Goal: Task Accomplishment & Management: Complete application form

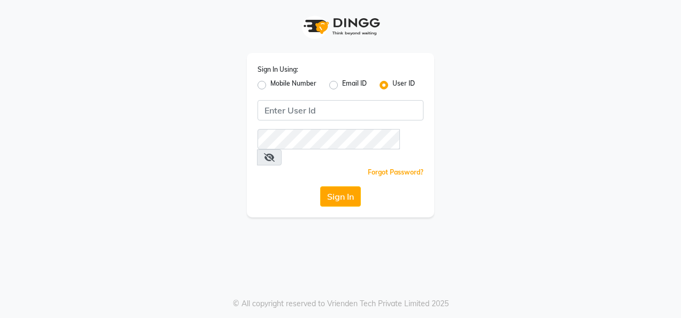
click at [334, 97] on div "Sign In Using: Mobile Number Email ID User ID Remember me Forgot Password? Sign…" at bounding box center [340, 135] width 187 height 164
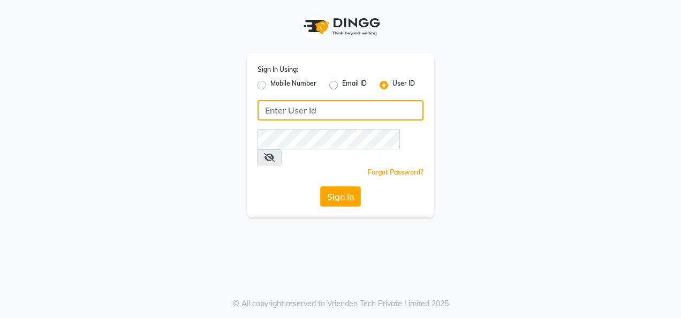
click at [326, 110] on input "Username" at bounding box center [341, 110] width 166 height 20
type input "punwale"
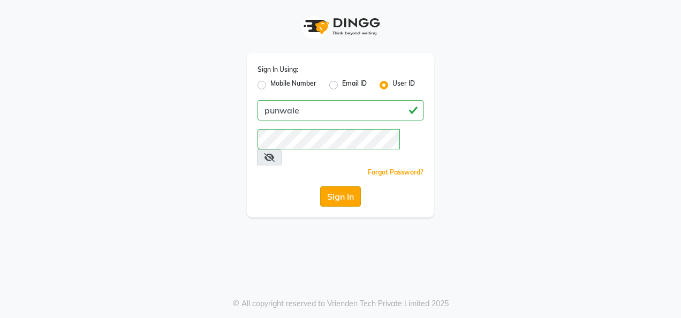
click at [346, 186] on button "Sign In" at bounding box center [340, 196] width 41 height 20
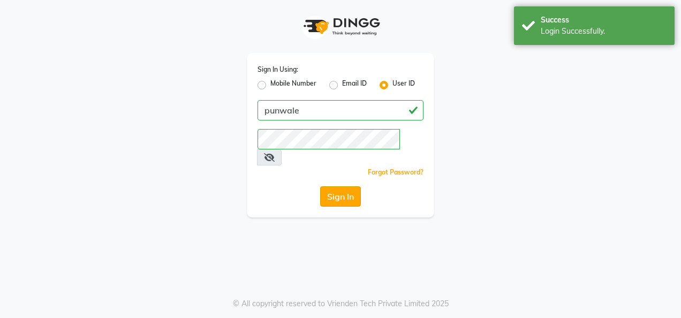
select select "service"
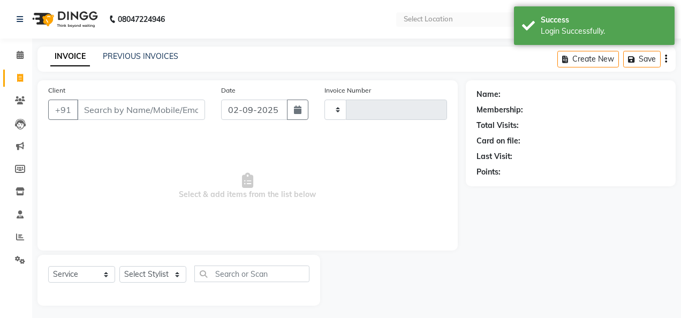
type input "0782"
select select "en"
select select "8475"
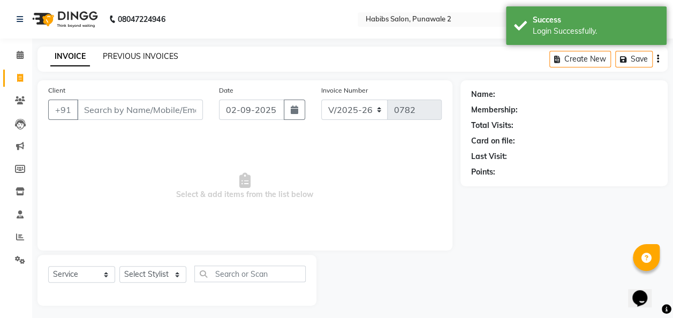
click at [140, 56] on link "PREVIOUS INVOICES" at bounding box center [141, 56] width 76 height 10
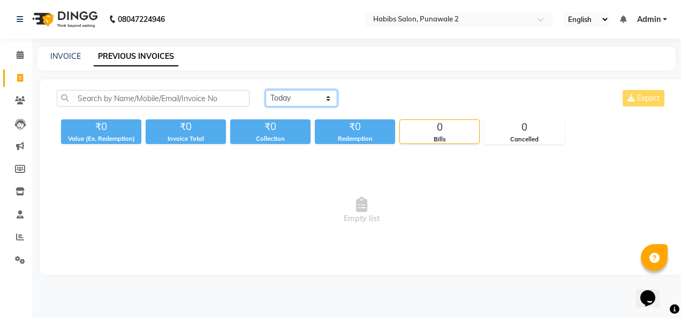
click at [320, 96] on select "[DATE] [DATE] Custom Range" at bounding box center [302, 98] width 72 height 17
select select "range"
click at [266, 90] on select "[DATE] [DATE] Custom Range" at bounding box center [302, 98] width 72 height 17
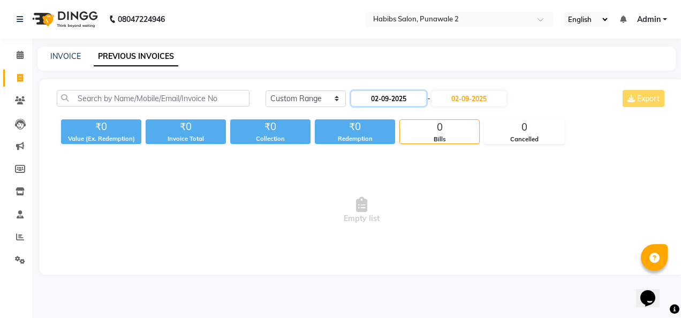
click at [391, 95] on input "02-09-2025" at bounding box center [388, 98] width 75 height 15
select select "9"
select select "2025"
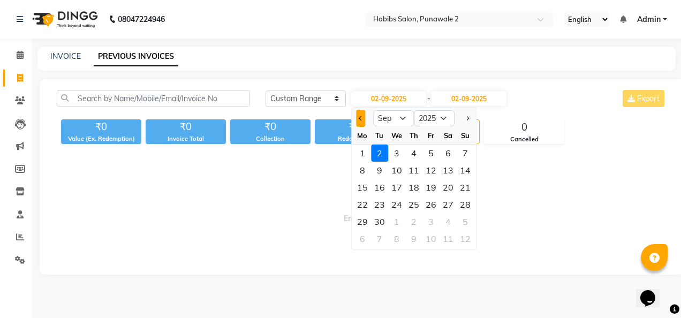
click at [362, 116] on button "Previous month" at bounding box center [360, 118] width 9 height 17
select select "8"
click at [467, 168] on div "10" at bounding box center [465, 170] width 17 height 17
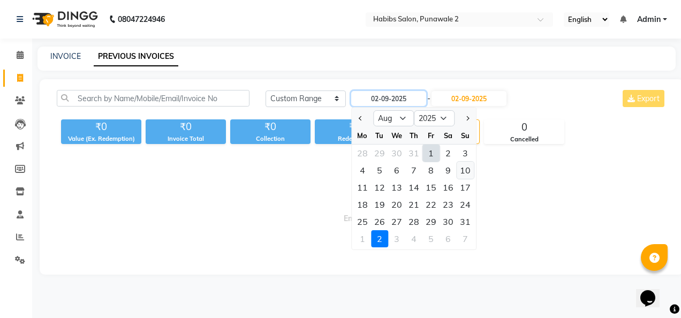
type input "[DATE]"
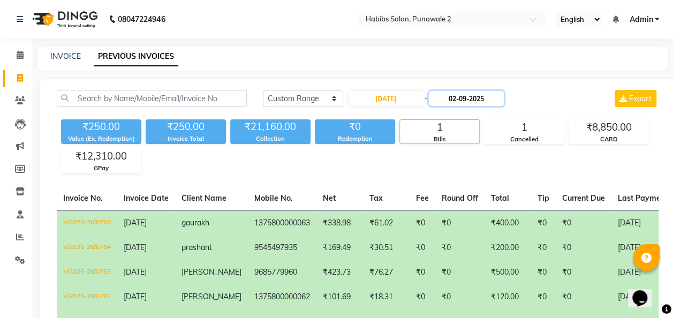
click at [476, 97] on input "02-09-2025" at bounding box center [466, 98] width 75 height 15
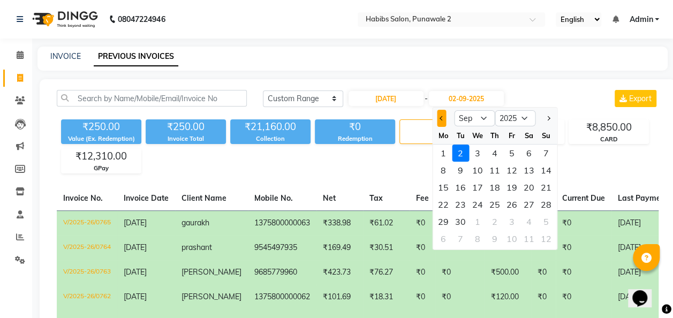
click at [441, 119] on span "Previous month" at bounding box center [442, 118] width 4 height 4
select select "8"
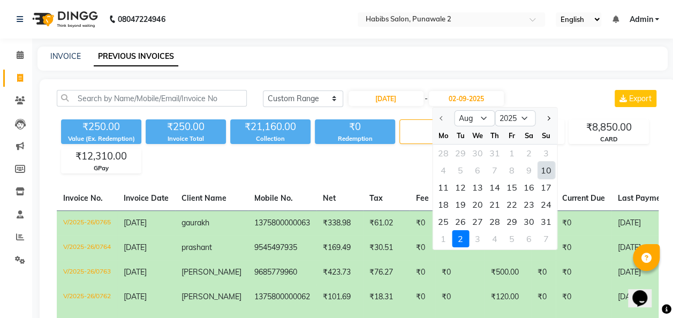
click at [548, 168] on div "10" at bounding box center [546, 170] width 17 height 17
type input "[DATE]"
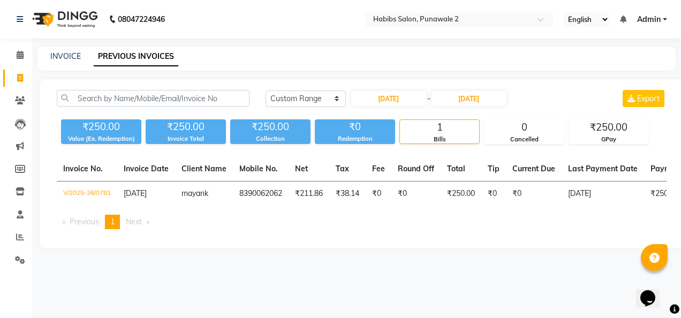
click at [395, 90] on div "[DATE] - [DATE]" at bounding box center [428, 98] width 157 height 17
click at [395, 101] on input "[DATE]" at bounding box center [388, 98] width 75 height 15
select select "8"
select select "2025"
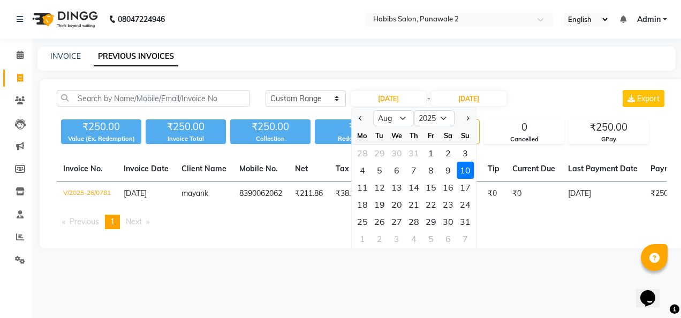
click at [468, 167] on div "10" at bounding box center [465, 170] width 17 height 17
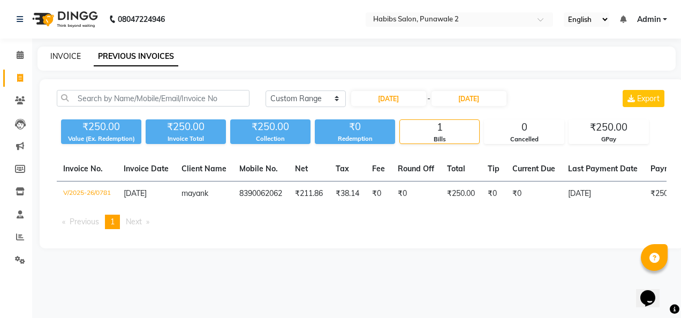
click at [59, 58] on link "INVOICE" at bounding box center [65, 56] width 31 height 10
select select "service"
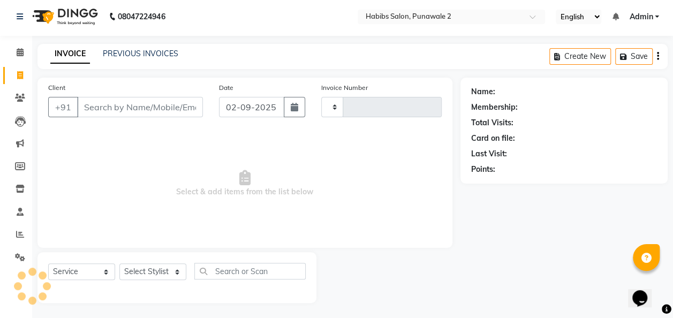
type input "0782"
select select "8475"
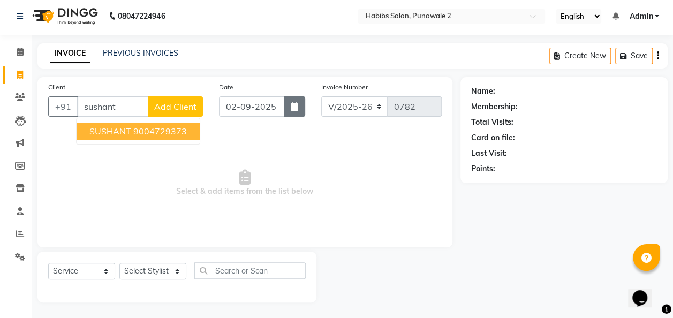
type input "sushant"
click at [290, 112] on button "button" at bounding box center [294, 106] width 21 height 20
select select "9"
select select "2025"
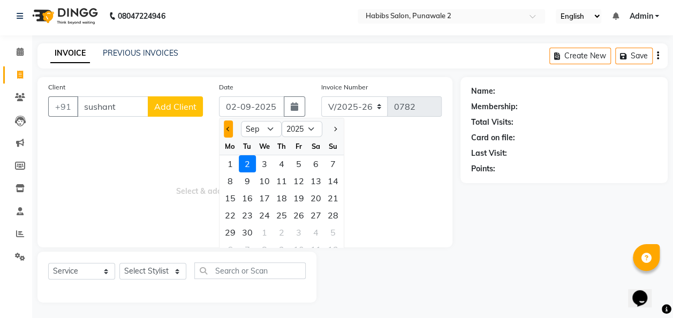
click at [229, 131] on button "Previous month" at bounding box center [228, 128] width 9 height 17
select select "8"
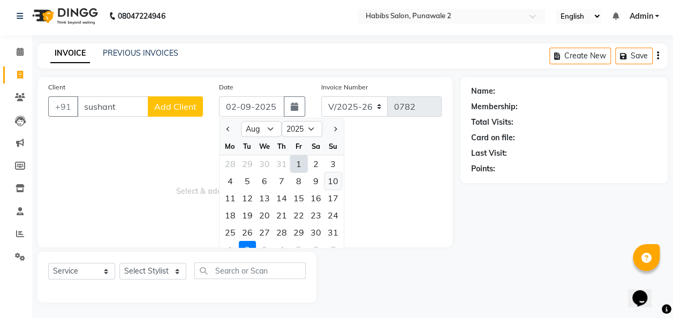
click at [331, 178] on div "10" at bounding box center [333, 180] width 17 height 17
type input "[DATE]"
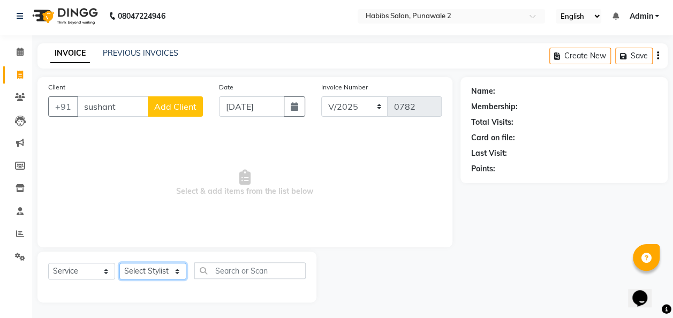
click at [166, 271] on select "Select Stylist Chandan Ganesh Gauri [PERSON_NAME] [PERSON_NAME] nikhil [PERSON_…" at bounding box center [152, 271] width 67 height 17
select select "82974"
click at [119, 263] on select "Select Stylist Chandan Ganesh Gauri [PERSON_NAME] [PERSON_NAME] nikhil [PERSON_…" at bounding box center [152, 271] width 67 height 17
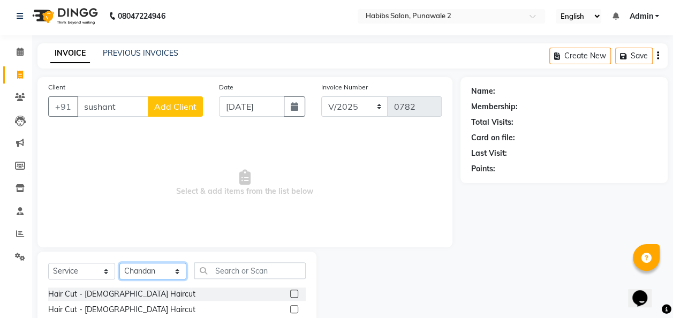
scroll to position [110, 0]
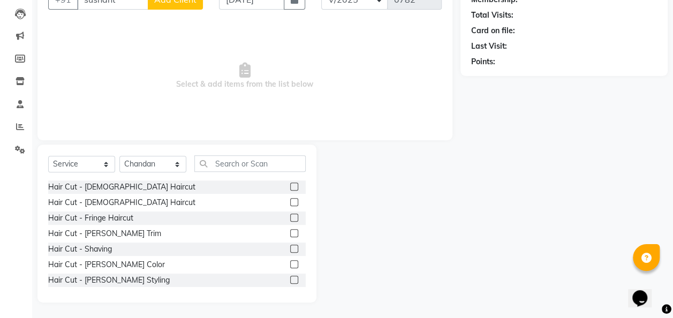
click at [290, 186] on label at bounding box center [294, 187] width 8 height 8
click at [290, 186] on input "checkbox" at bounding box center [293, 187] width 7 height 7
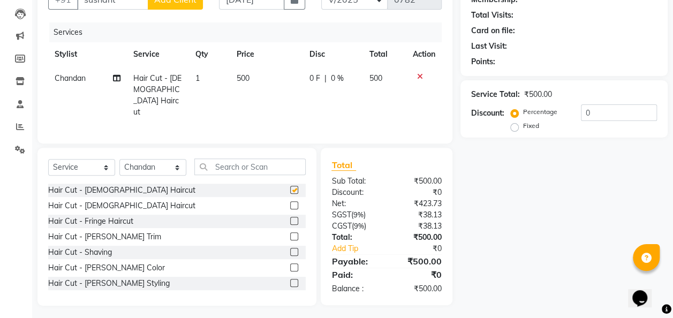
checkbox input "false"
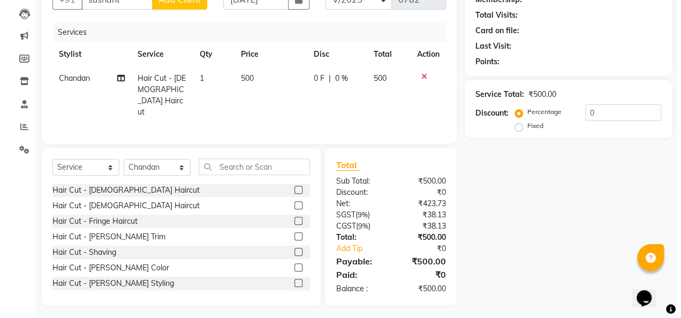
scroll to position [0, 0]
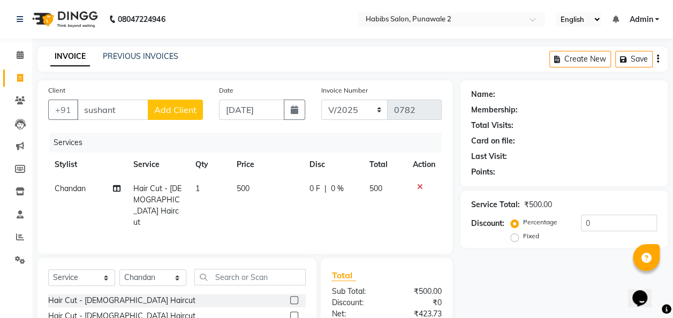
click at [250, 168] on th "Price" at bounding box center [266, 165] width 73 height 24
click at [252, 189] on td "500" at bounding box center [266, 206] width 73 height 58
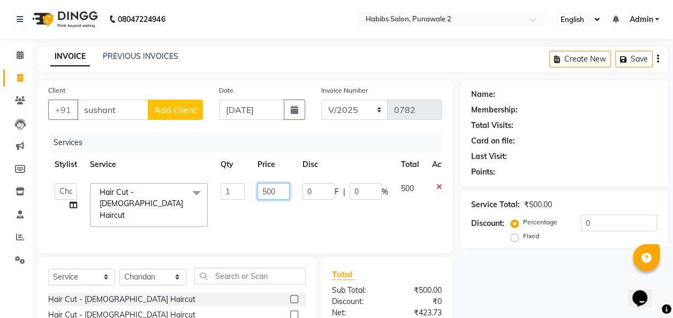
click at [277, 192] on input "500" at bounding box center [274, 191] width 32 height 17
type input "5"
type input "200"
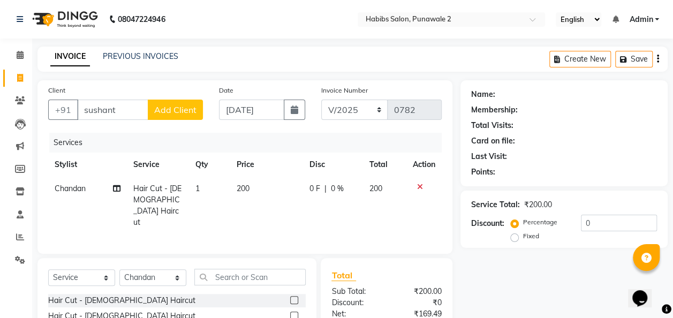
click at [69, 196] on td "Chandan" at bounding box center [87, 206] width 79 height 58
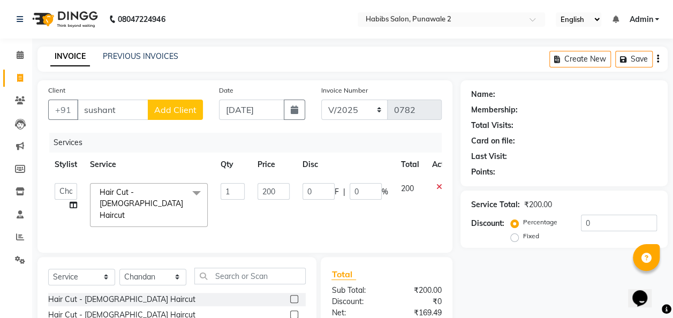
click at [175, 108] on span "Add Client" at bounding box center [175, 109] width 42 height 11
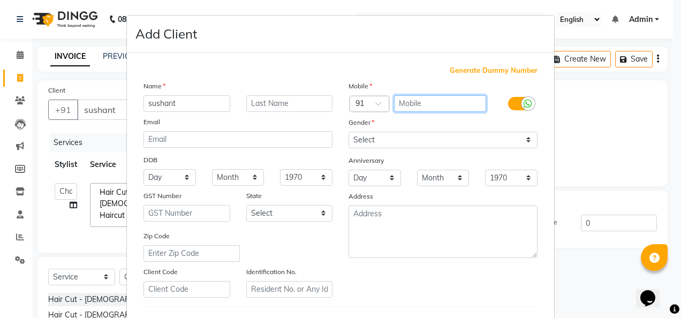
click at [404, 102] on input "text" at bounding box center [440, 103] width 93 height 17
type input "9970293076"
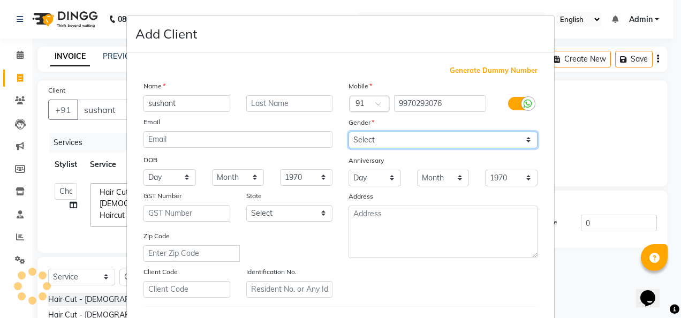
click at [523, 142] on select "Select [DEMOGRAPHIC_DATA] [DEMOGRAPHIC_DATA] Other Prefer Not To Say" at bounding box center [443, 140] width 189 height 17
select select "[DEMOGRAPHIC_DATA]"
click at [349, 132] on select "Select [DEMOGRAPHIC_DATA] [DEMOGRAPHIC_DATA] Other Prefer Not To Say" at bounding box center [443, 140] width 189 height 17
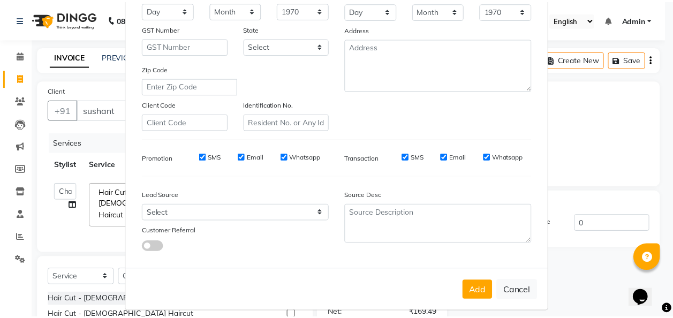
scroll to position [175, 0]
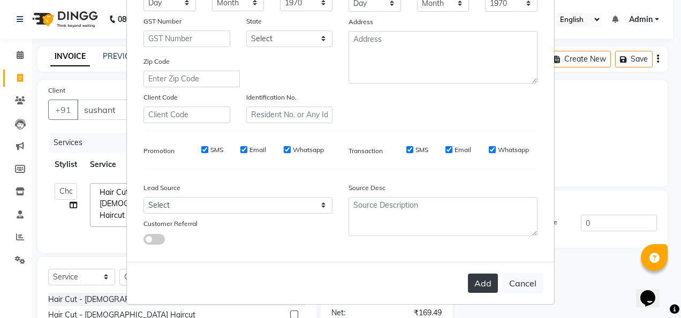
click at [484, 282] on button "Add" at bounding box center [483, 283] width 30 height 19
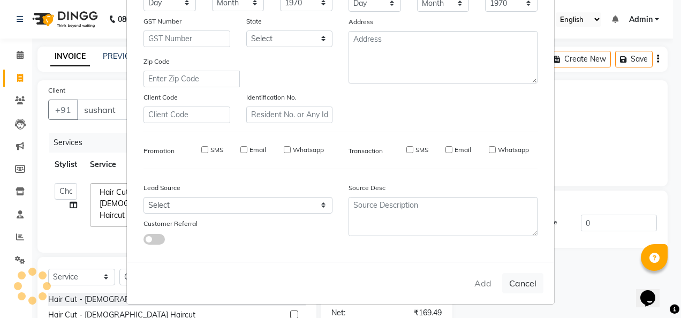
type input "9970293076"
select select
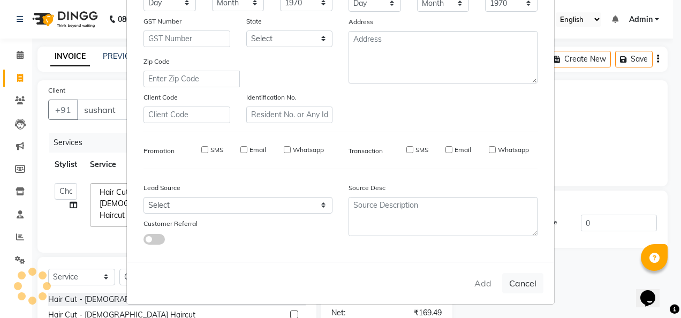
select select
checkbox input "false"
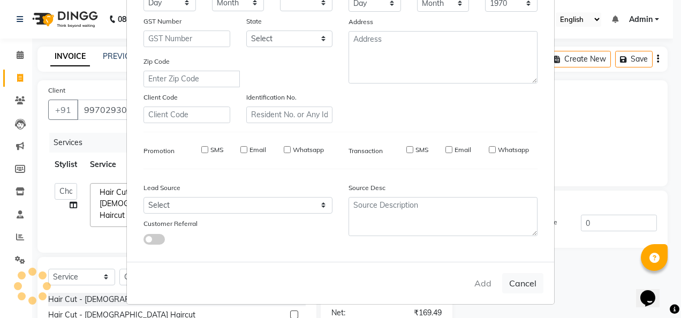
checkbox input "false"
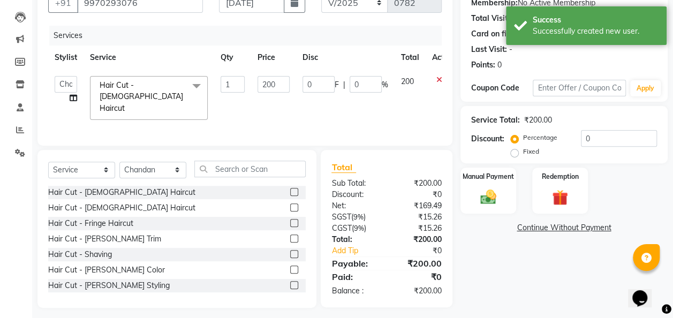
scroll to position [110, 0]
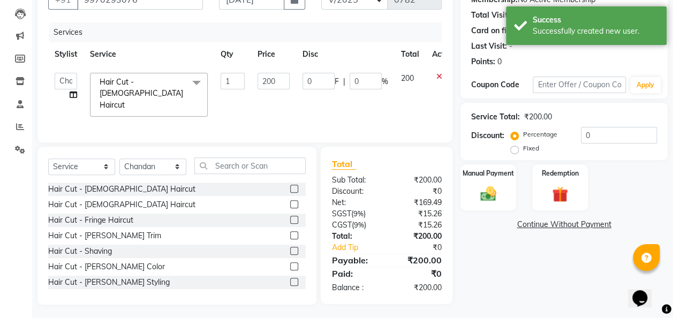
click at [494, 213] on div "Name: Sushant Membership: No Active Membership Total Visits: Card on file: 0 La…" at bounding box center [568, 137] width 215 height 335
click at [494, 199] on img at bounding box center [488, 193] width 27 height 19
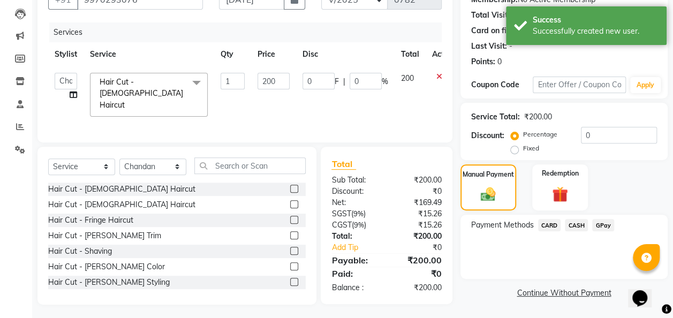
click at [603, 229] on span "GPay" at bounding box center [603, 225] width 22 height 12
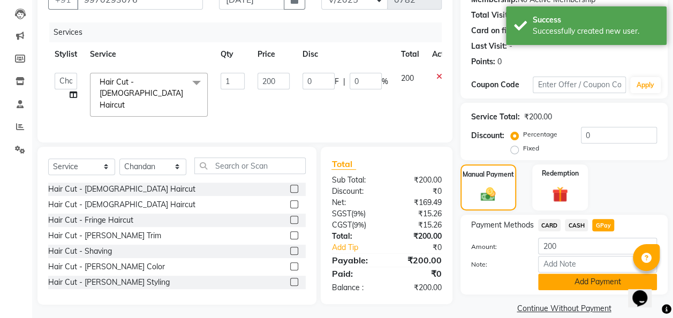
click at [598, 281] on button "Add Payment" at bounding box center [597, 282] width 119 height 17
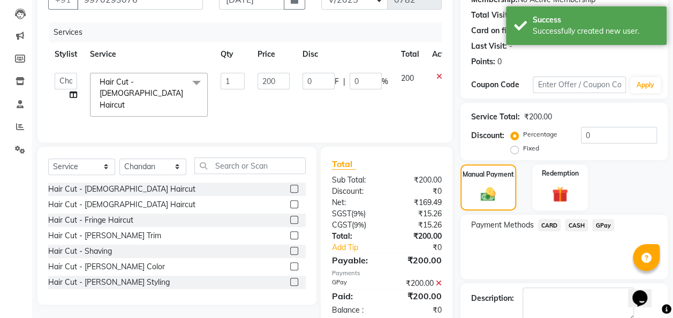
scroll to position [169, 0]
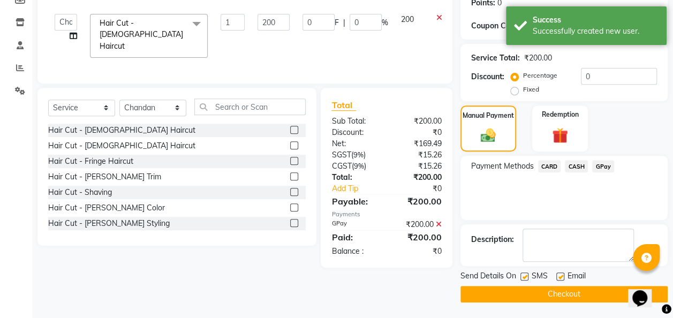
click at [596, 292] on button "Checkout" at bounding box center [564, 294] width 207 height 17
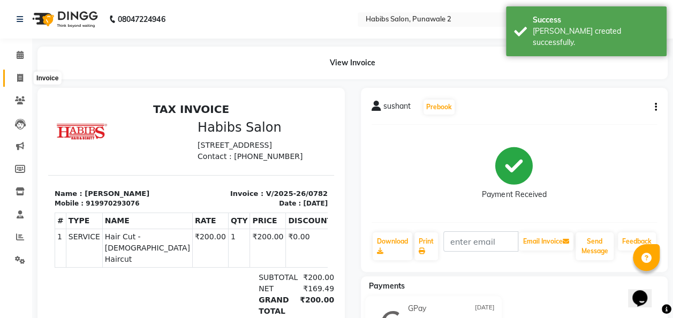
click at [22, 78] on icon at bounding box center [20, 78] width 6 height 8
select select "8475"
select select "service"
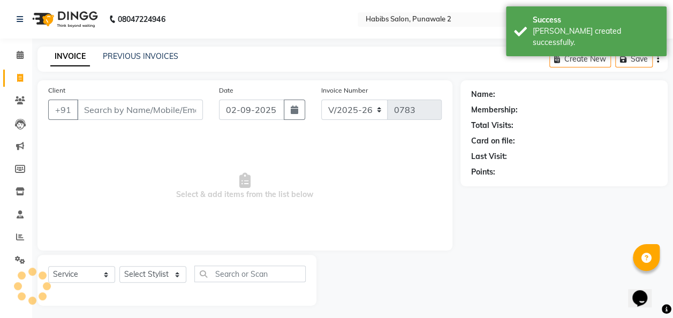
scroll to position [3, 0]
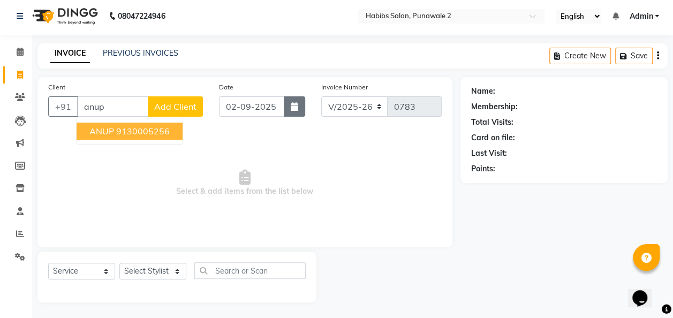
type input "anup"
click at [293, 110] on icon "button" at bounding box center [294, 106] width 7 height 9
select select "9"
select select "2025"
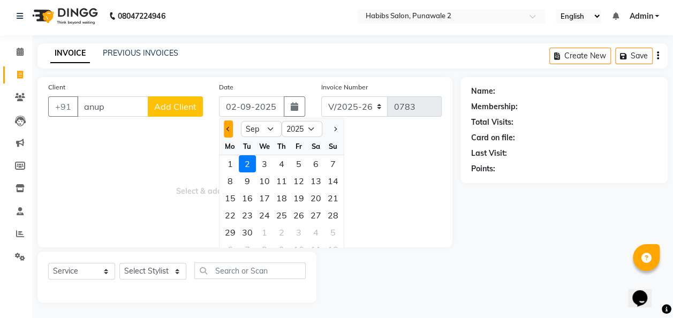
click at [225, 124] on button "Previous month" at bounding box center [228, 128] width 9 height 17
select select "8"
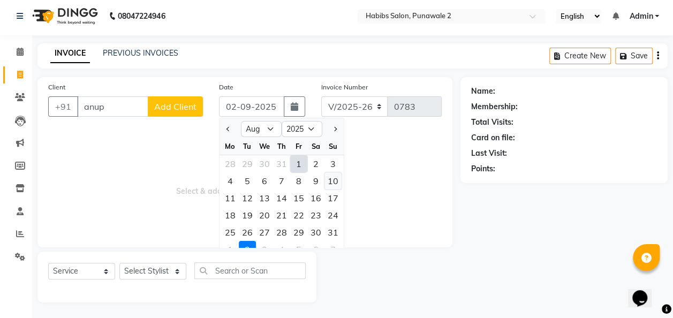
click at [330, 185] on div "10" at bounding box center [333, 180] width 17 height 17
type input "[DATE]"
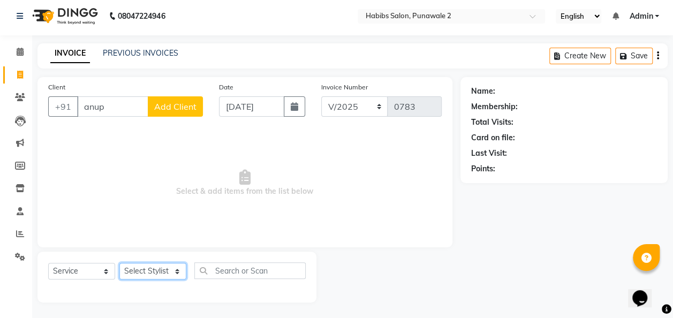
click at [185, 270] on select "Select Stylist Chandan Ganesh Gauri [PERSON_NAME] [PERSON_NAME] nikhil [PERSON_…" at bounding box center [152, 271] width 67 height 17
select select "90593"
click at [119, 263] on select "Select Stylist Chandan Ganesh Gauri [PERSON_NAME] [PERSON_NAME] nikhil [PERSON_…" at bounding box center [152, 271] width 67 height 17
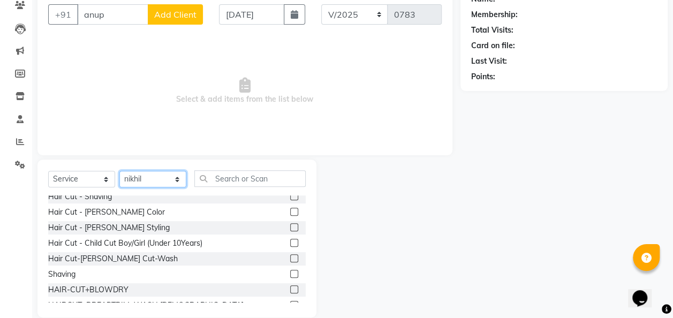
scroll to position [71, 0]
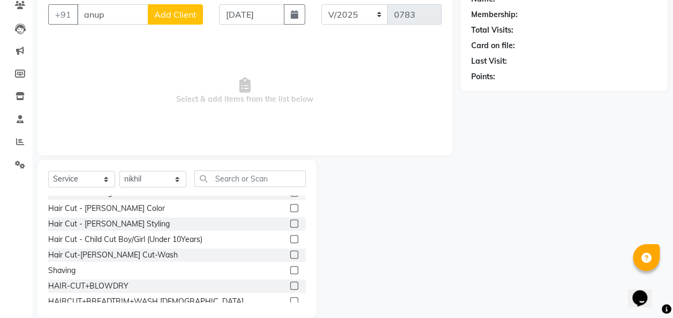
click at [159, 272] on div "Shaving" at bounding box center [177, 270] width 258 height 13
click at [290, 269] on label at bounding box center [294, 270] width 8 height 8
click at [290, 269] on input "checkbox" at bounding box center [293, 270] width 7 height 7
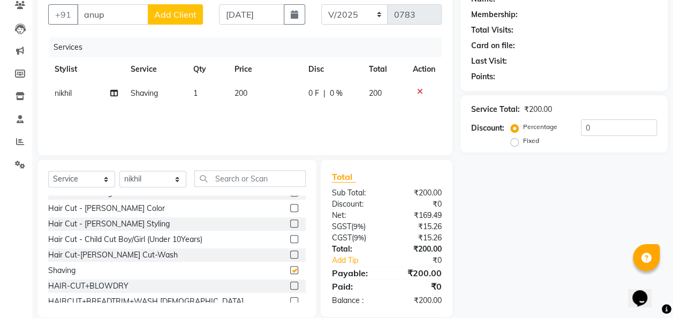
checkbox input "false"
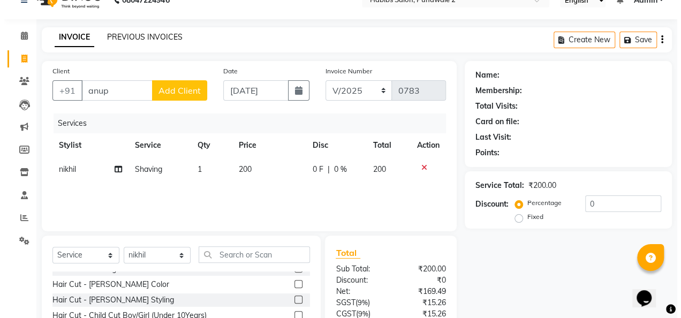
scroll to position [19, 0]
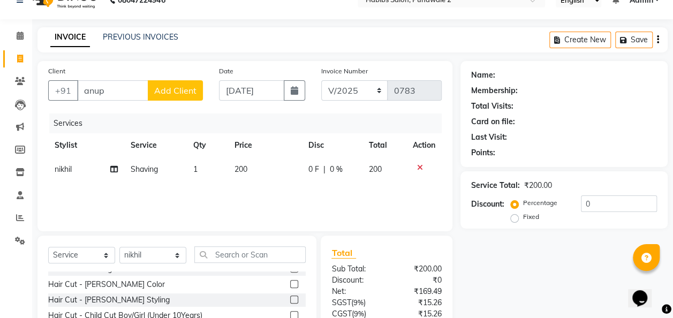
click at [177, 91] on span "Add Client" at bounding box center [175, 90] width 42 height 11
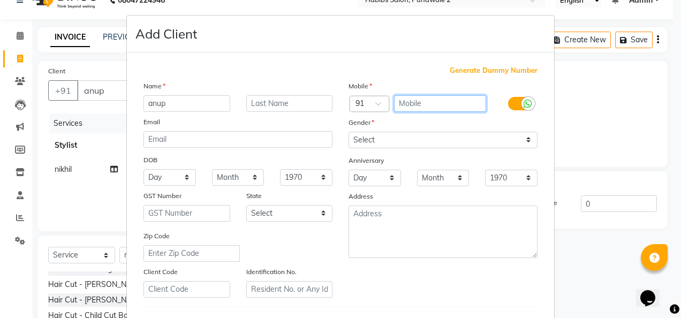
click at [410, 105] on input "text" at bounding box center [440, 103] width 93 height 17
type input "9998949259"
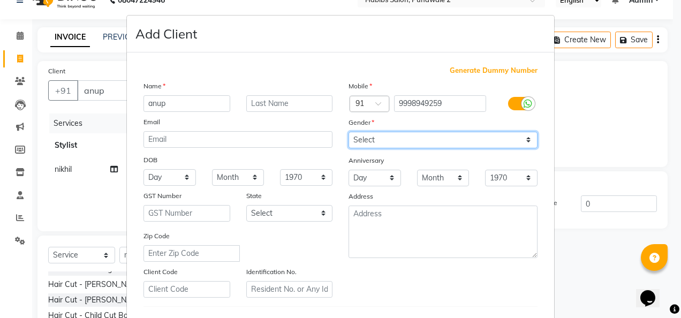
click at [521, 137] on div "Mobile Country Code × 91 9998949259 Gender Select [DEMOGRAPHIC_DATA] [DEMOGRAPH…" at bounding box center [443, 188] width 205 height 217
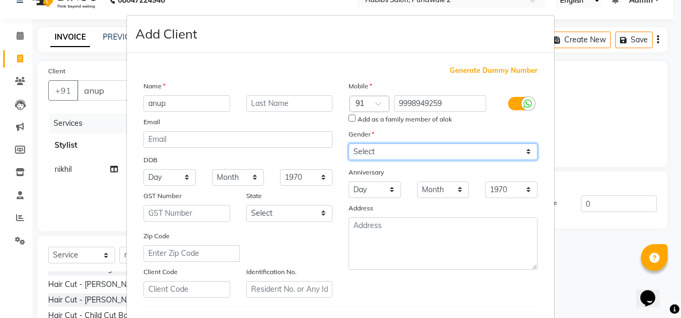
select select "[DEMOGRAPHIC_DATA]"
click at [349, 144] on select "Select [DEMOGRAPHIC_DATA] [DEMOGRAPHIC_DATA] Other Prefer Not To Say" at bounding box center [443, 152] width 189 height 17
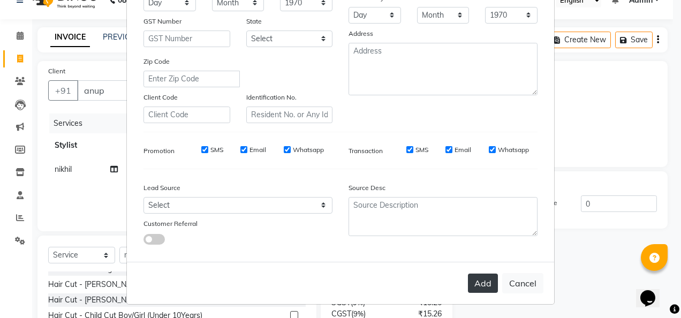
click at [481, 280] on button "Add" at bounding box center [483, 283] width 30 height 19
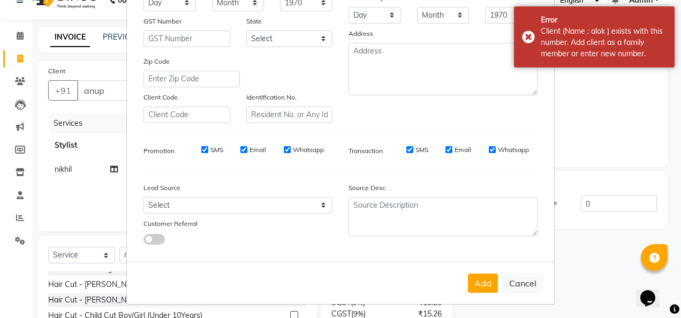
scroll to position [0, 0]
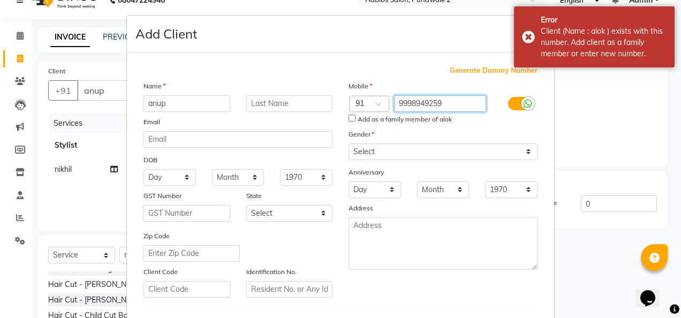
click at [446, 102] on input "9998949259" at bounding box center [440, 103] width 93 height 17
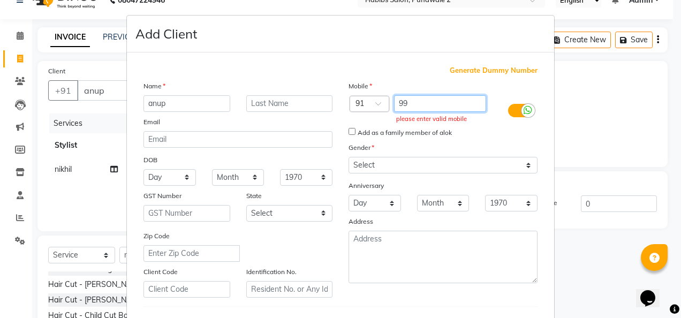
type input "9"
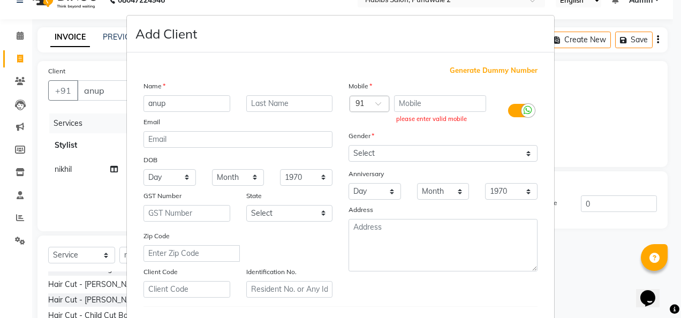
click at [509, 71] on span "Generate Dummy Number" at bounding box center [494, 70] width 88 height 11
type input "1375800000065"
checkbox input "false"
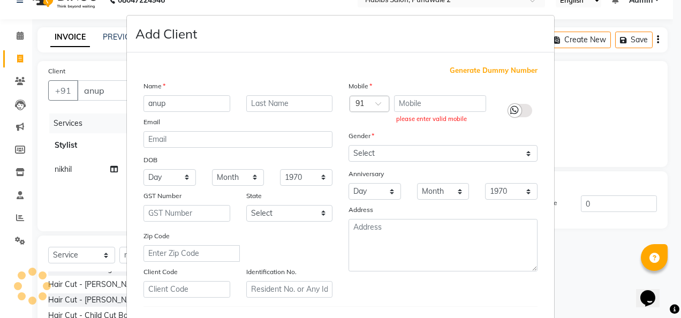
checkbox input "false"
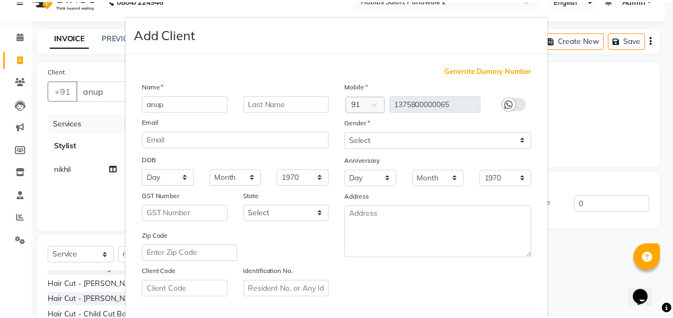
scroll to position [175, 0]
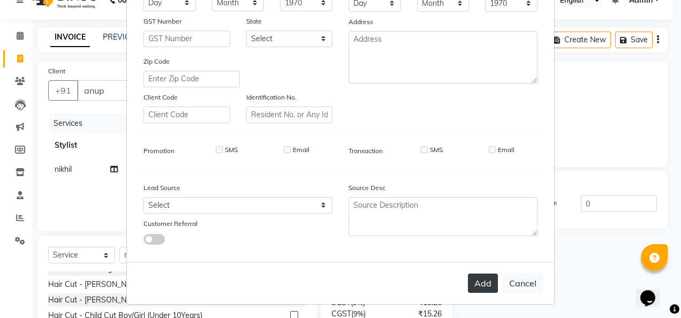
click at [479, 280] on button "Add" at bounding box center [483, 283] width 30 height 19
type input "1375800000065"
select select
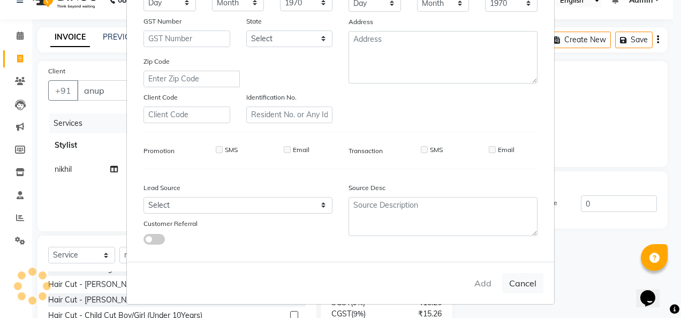
select select
checkbox input "false"
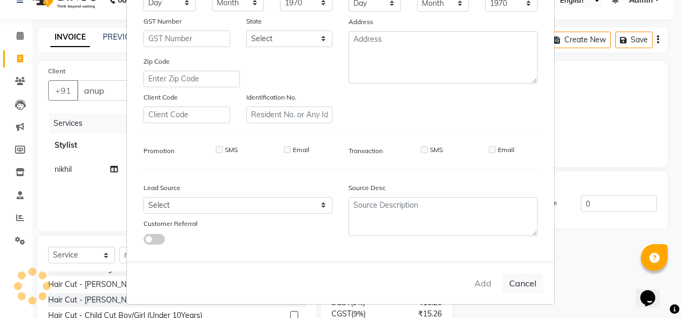
checkbox input "false"
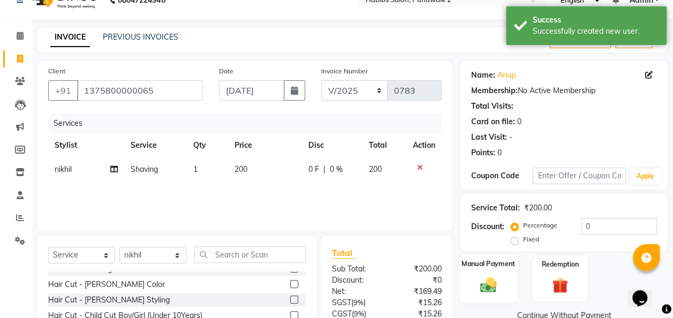
click at [494, 297] on div "Manual Payment" at bounding box center [488, 278] width 58 height 48
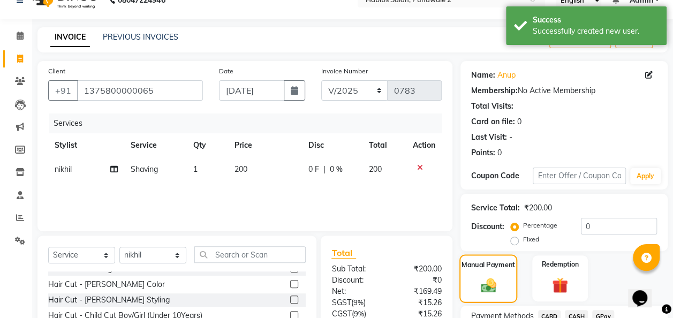
scroll to position [110, 0]
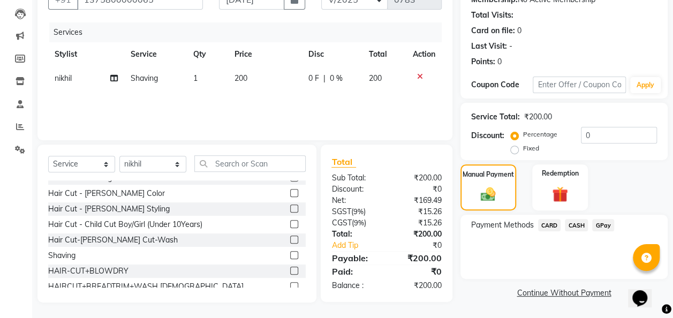
click at [607, 227] on span "GPay" at bounding box center [603, 225] width 22 height 12
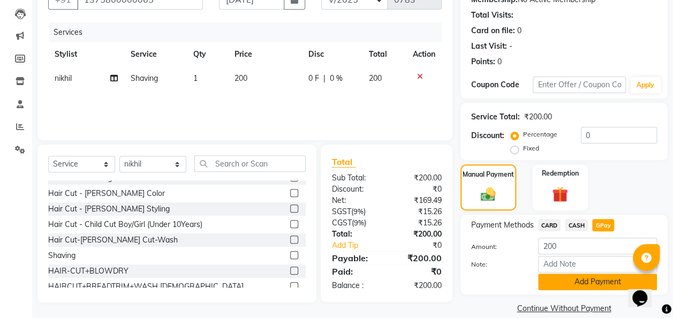
click at [597, 280] on button "Add Payment" at bounding box center [597, 282] width 119 height 17
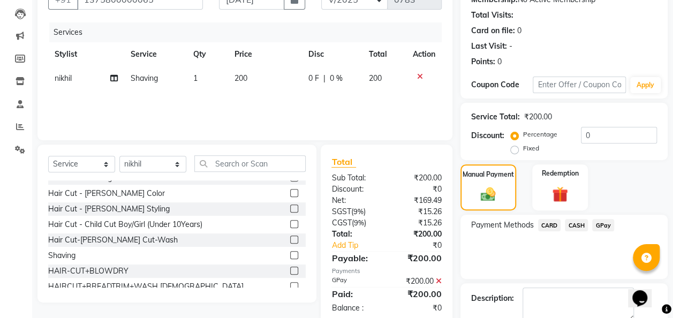
scroll to position [169, 0]
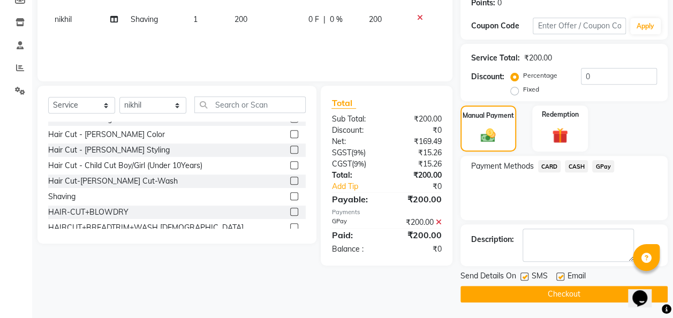
click at [592, 288] on button "Checkout" at bounding box center [564, 294] width 207 height 17
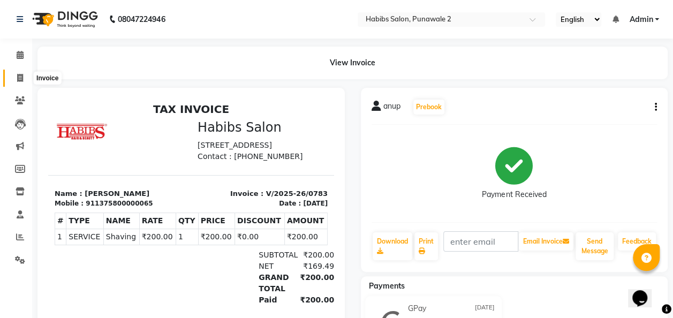
click at [19, 78] on icon at bounding box center [20, 78] width 6 height 8
select select "service"
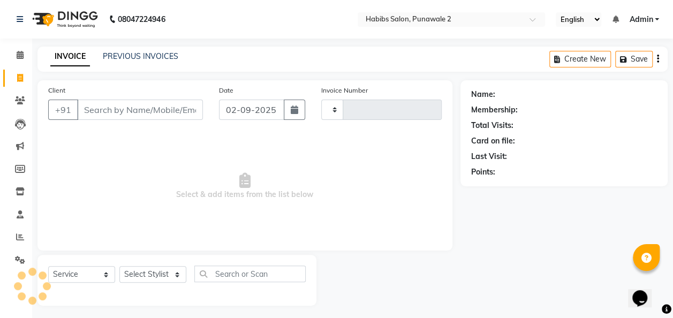
scroll to position [3, 0]
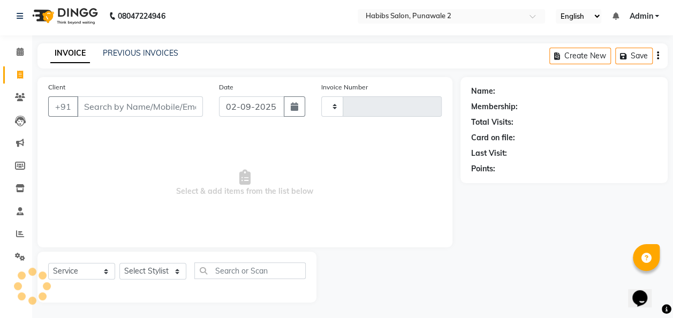
type input "0784"
select select "8475"
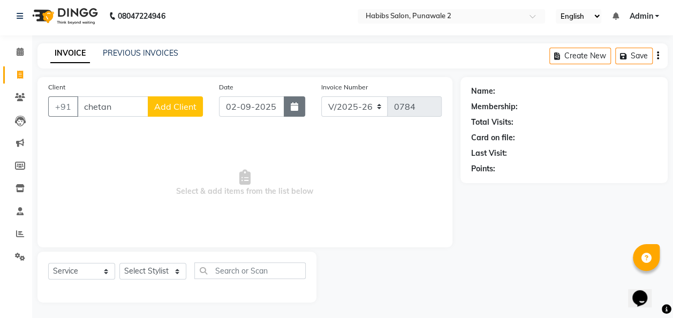
type input "chetan"
click at [290, 111] on button "button" at bounding box center [294, 106] width 21 height 20
select select "9"
select select "2025"
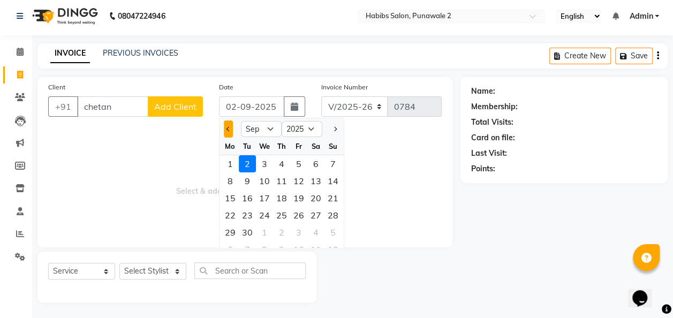
click at [229, 131] on button "Previous month" at bounding box center [228, 128] width 9 height 17
select select "8"
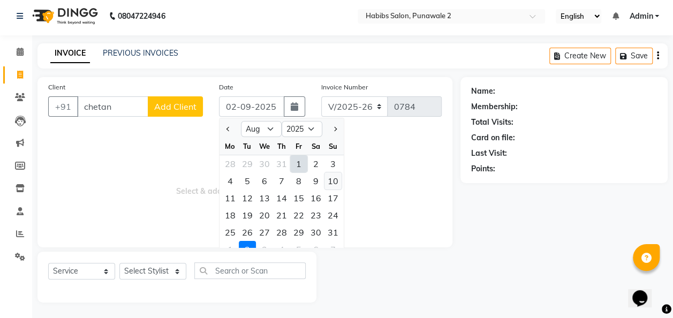
click at [332, 177] on div "10" at bounding box center [333, 180] width 17 height 17
type input "[DATE]"
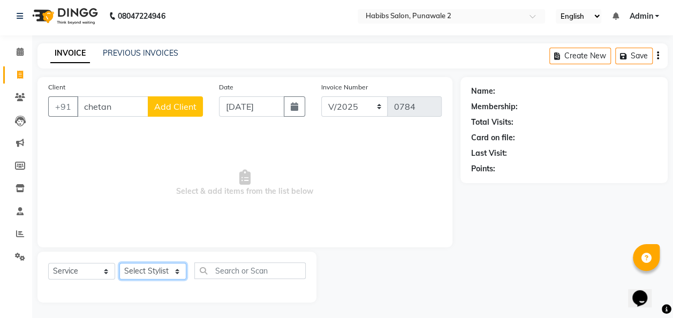
click at [178, 273] on select "Select Stylist Chandan Ganesh Gauri [PERSON_NAME] [PERSON_NAME] nikhil [PERSON_…" at bounding box center [152, 271] width 67 height 17
select select "82975"
click at [119, 263] on select "Select Stylist Chandan Ganesh Gauri [PERSON_NAME] [PERSON_NAME] nikhil [PERSON_…" at bounding box center [152, 271] width 67 height 17
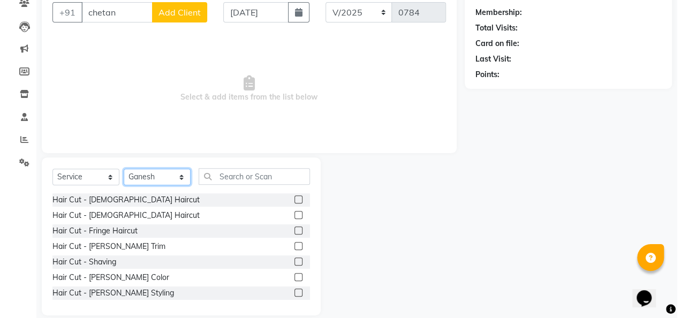
scroll to position [97, 0]
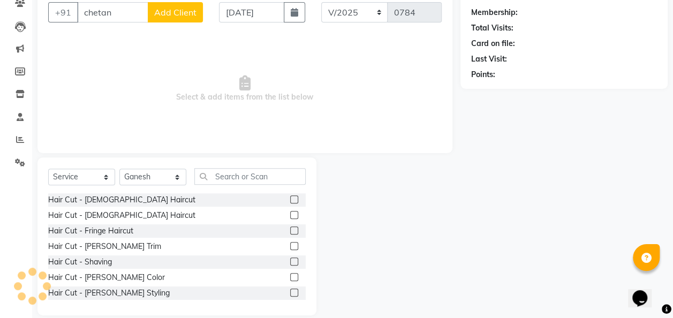
click at [290, 200] on label at bounding box center [294, 199] width 8 height 8
click at [290, 200] on input "checkbox" at bounding box center [293, 200] width 7 height 7
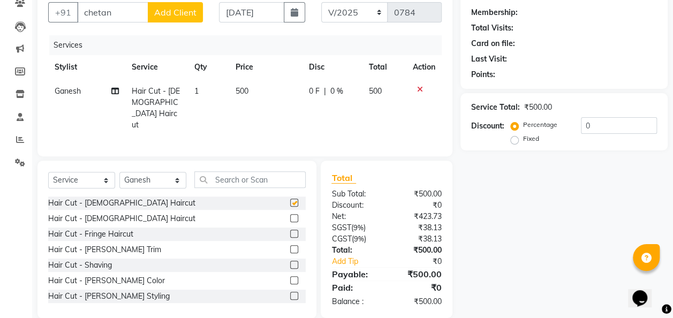
checkbox input "false"
click at [257, 82] on td "500" at bounding box center [265, 108] width 73 height 58
select select "82975"
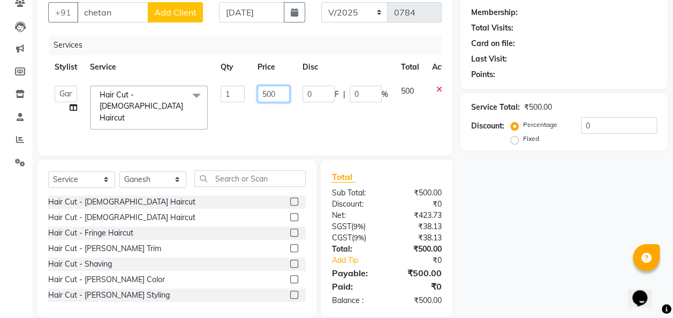
click at [281, 95] on input "500" at bounding box center [274, 94] width 32 height 17
type input "5"
type input "200"
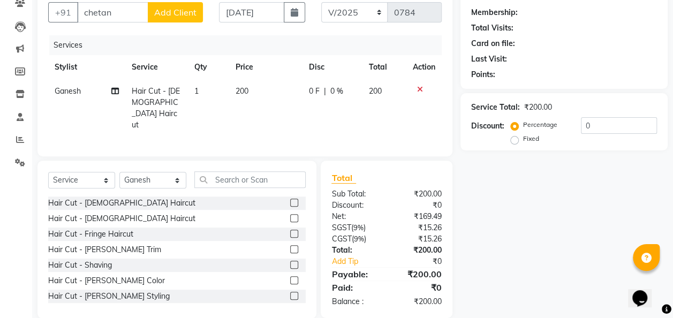
click at [172, 11] on span "Add Client" at bounding box center [175, 12] width 42 height 11
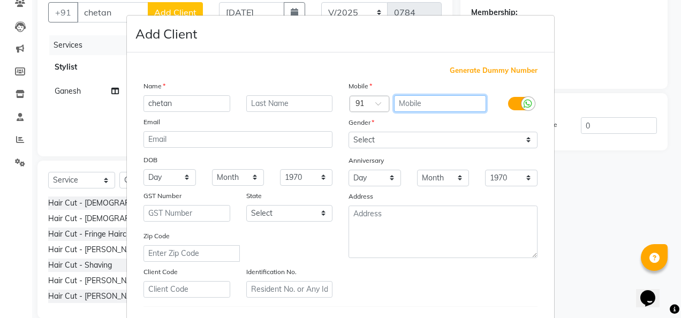
click at [424, 98] on input "text" at bounding box center [440, 103] width 93 height 17
type input "9604060743"
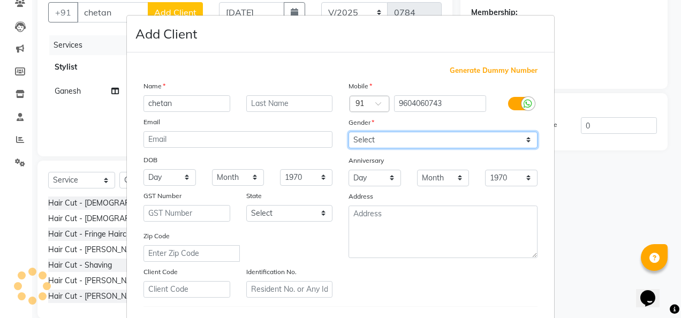
click at [526, 138] on select "Select [DEMOGRAPHIC_DATA] [DEMOGRAPHIC_DATA] Other Prefer Not To Say" at bounding box center [443, 140] width 189 height 17
select select "[DEMOGRAPHIC_DATA]"
click at [349, 132] on select "Select [DEMOGRAPHIC_DATA] [DEMOGRAPHIC_DATA] Other Prefer Not To Say" at bounding box center [443, 140] width 189 height 17
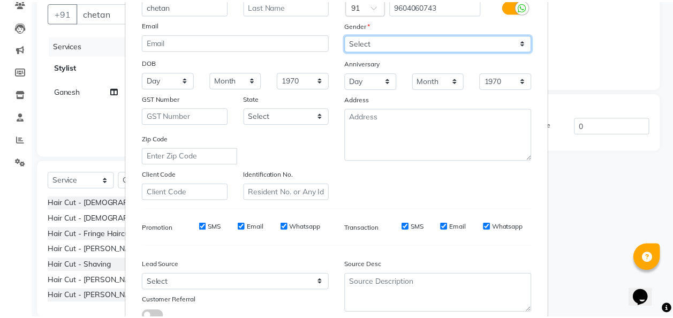
scroll to position [175, 0]
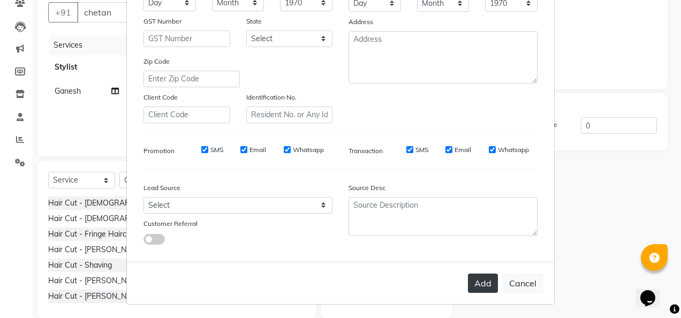
click at [475, 280] on button "Add" at bounding box center [483, 283] width 30 height 19
type input "9604060743"
select select
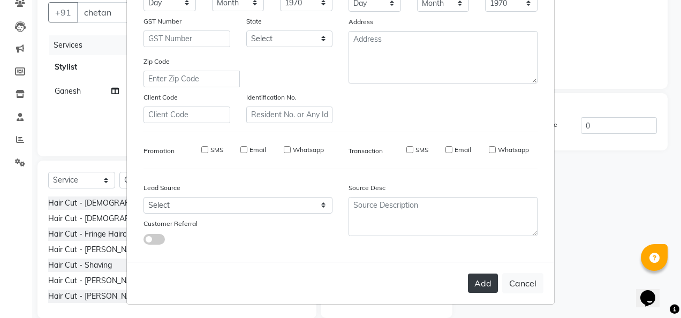
select select
checkbox input "false"
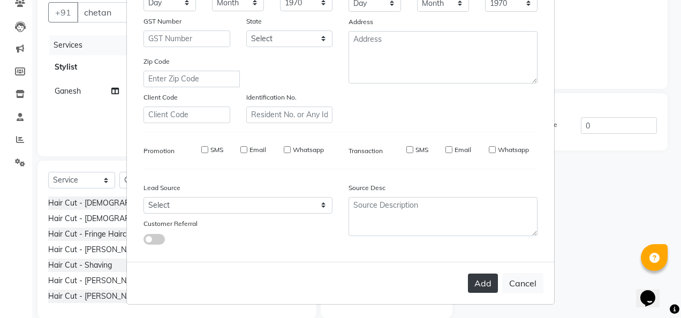
checkbox input "false"
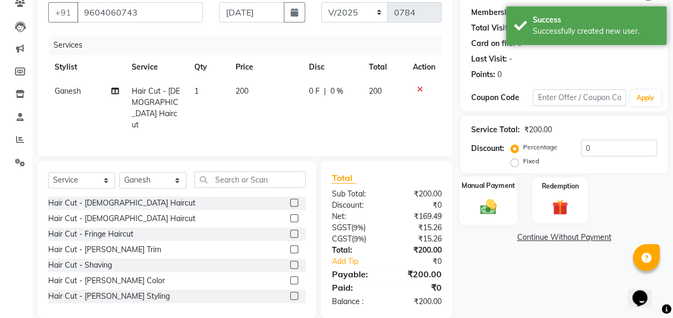
click at [484, 220] on div "Manual Payment" at bounding box center [488, 200] width 58 height 48
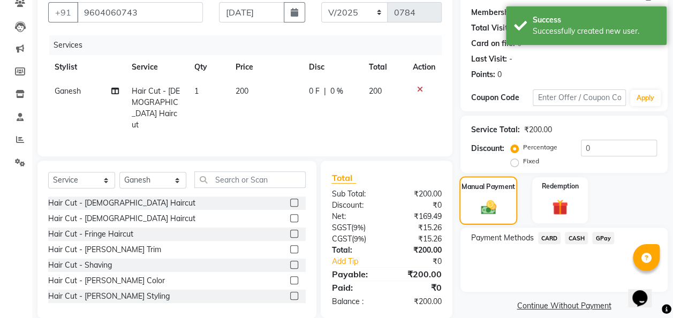
scroll to position [110, 0]
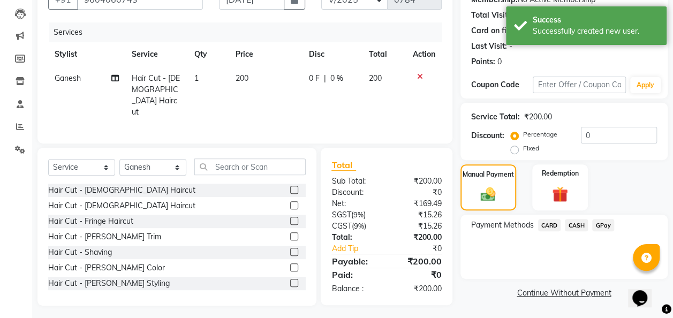
click at [602, 224] on span "GPay" at bounding box center [603, 225] width 22 height 12
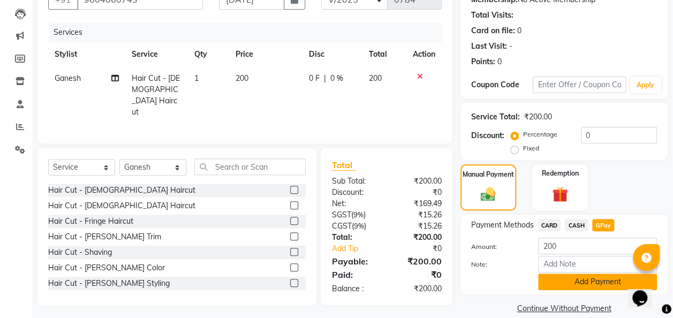
click at [587, 281] on button "Add Payment" at bounding box center [597, 282] width 119 height 17
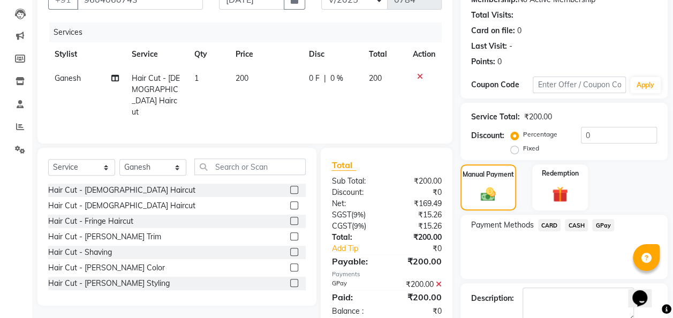
scroll to position [169, 0]
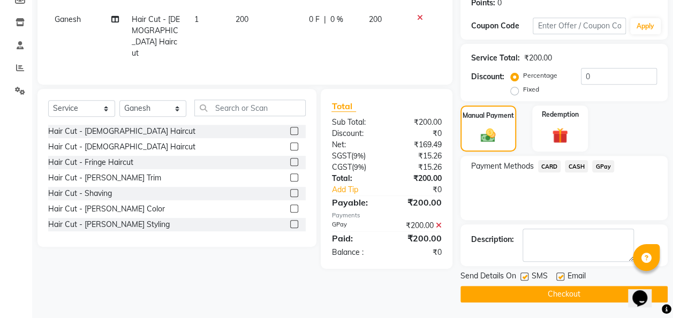
click at [586, 294] on button "Checkout" at bounding box center [564, 294] width 207 height 17
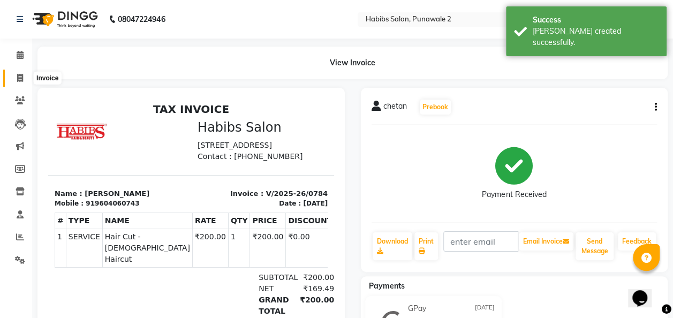
click at [17, 78] on icon at bounding box center [20, 78] width 6 height 8
select select "service"
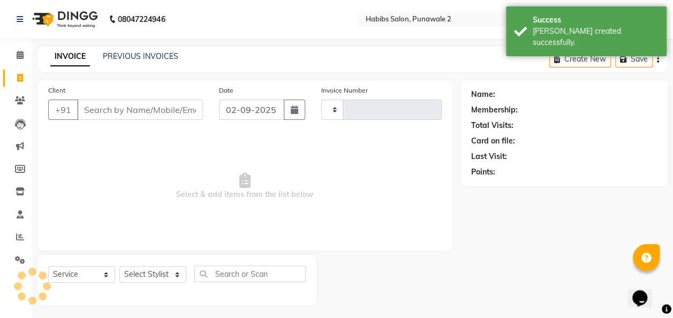
type input "0785"
select select "8475"
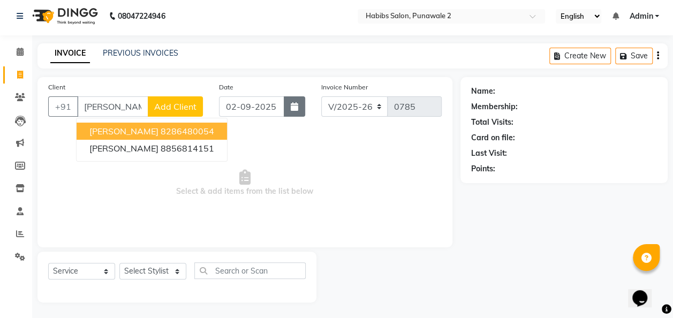
type input "[PERSON_NAME]"
click at [299, 105] on button "button" at bounding box center [294, 106] width 21 height 20
select select "9"
select select "2025"
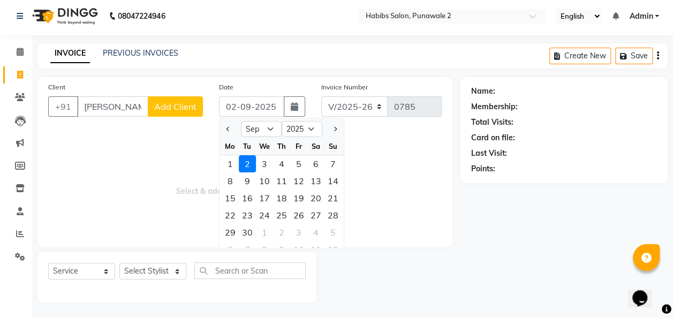
click at [223, 125] on div at bounding box center [230, 128] width 21 height 17
click at [226, 127] on span "Previous month" at bounding box center [228, 129] width 4 height 4
select select "8"
click at [336, 179] on div "10" at bounding box center [333, 180] width 17 height 17
type input "[DATE]"
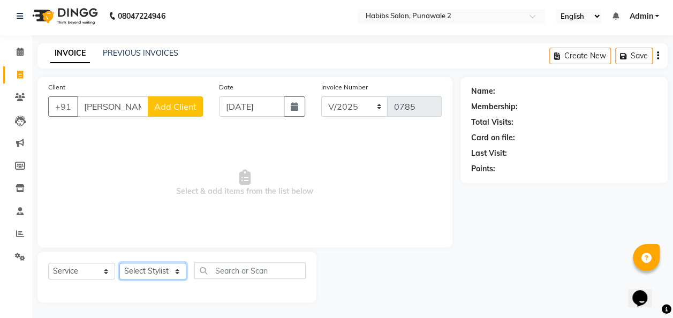
click at [173, 271] on select "Select Stylist Chandan Ganesh Gauri [PERSON_NAME] [PERSON_NAME] nikhil [PERSON_…" at bounding box center [152, 271] width 67 height 17
select select "82974"
click at [119, 263] on select "Select Stylist Chandan Ganesh Gauri [PERSON_NAME] [PERSON_NAME] nikhil [PERSON_…" at bounding box center [152, 271] width 67 height 17
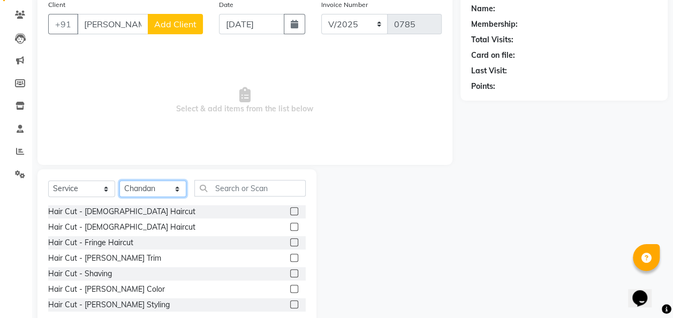
scroll to position [86, 0]
click at [290, 212] on label at bounding box center [294, 211] width 8 height 8
click at [290, 212] on input "checkbox" at bounding box center [293, 211] width 7 height 7
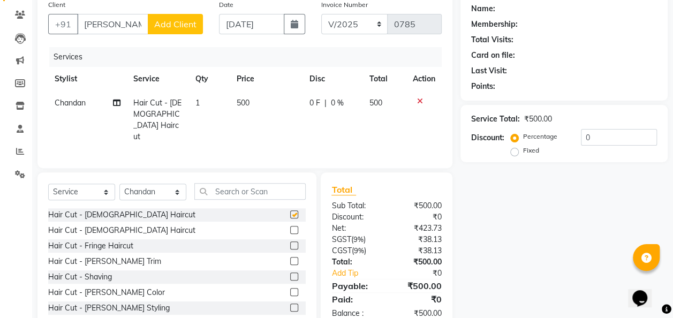
checkbox input "false"
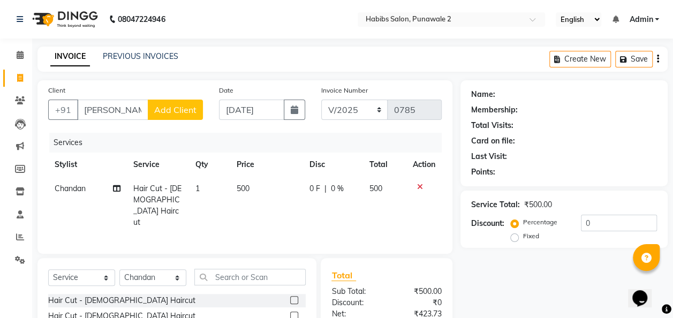
click at [274, 193] on td "500" at bounding box center [266, 206] width 73 height 58
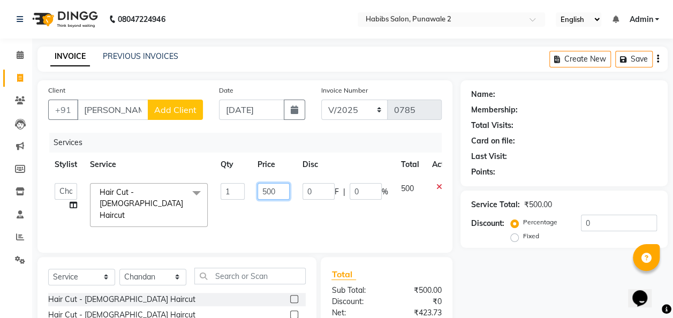
click at [280, 195] on input "500" at bounding box center [274, 191] width 32 height 17
type input "5"
type input "200"
